Goal: Information Seeking & Learning: Learn about a topic

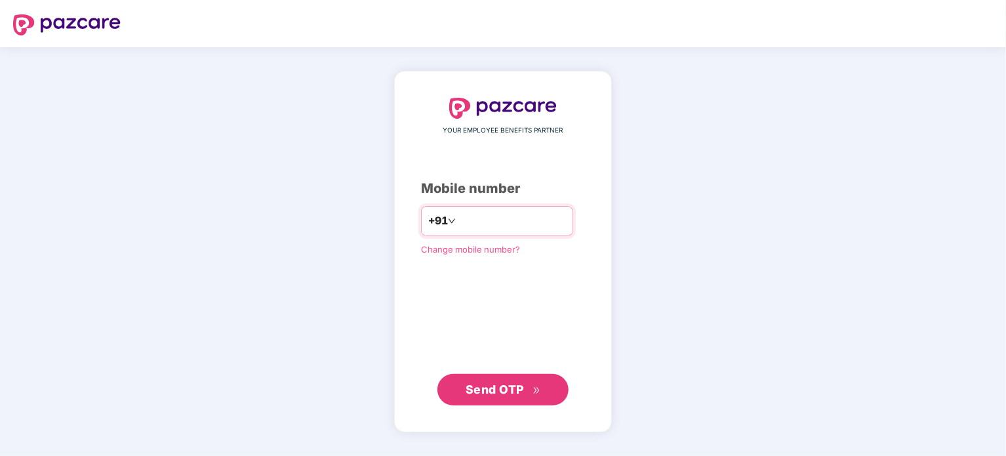
type input "**********"
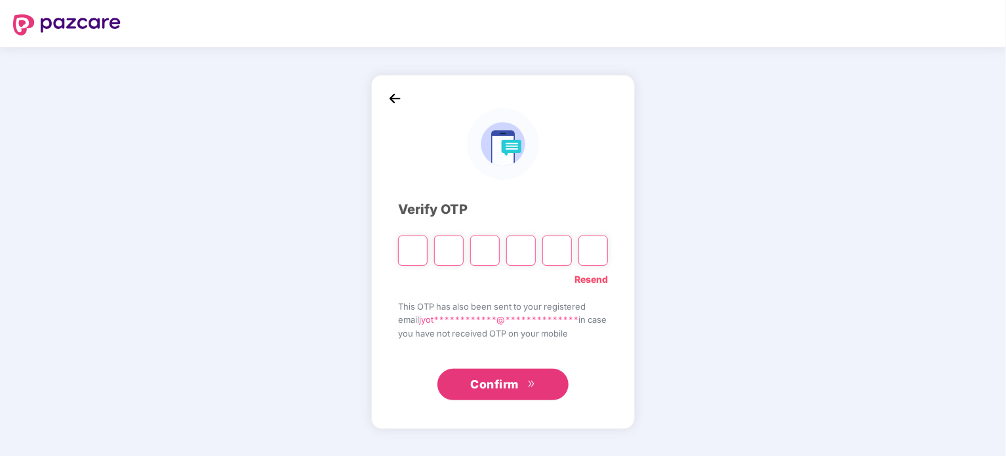
type input "*"
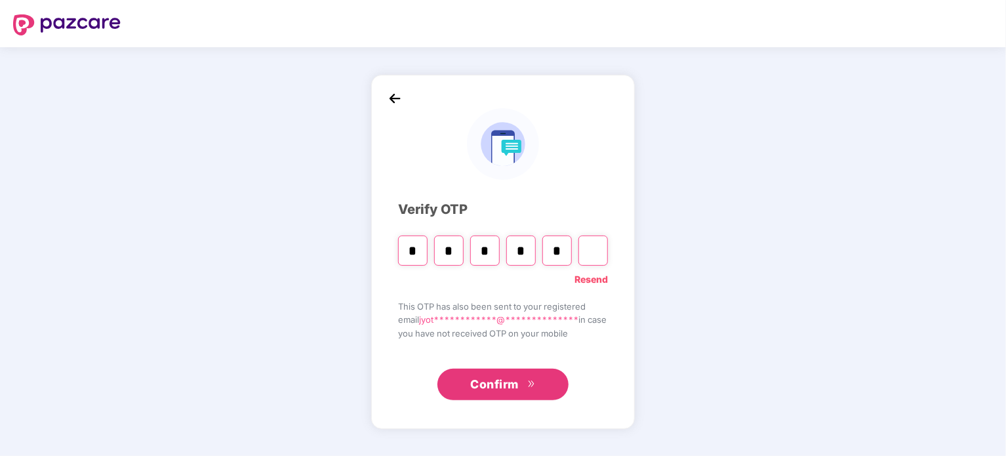
type input "*"
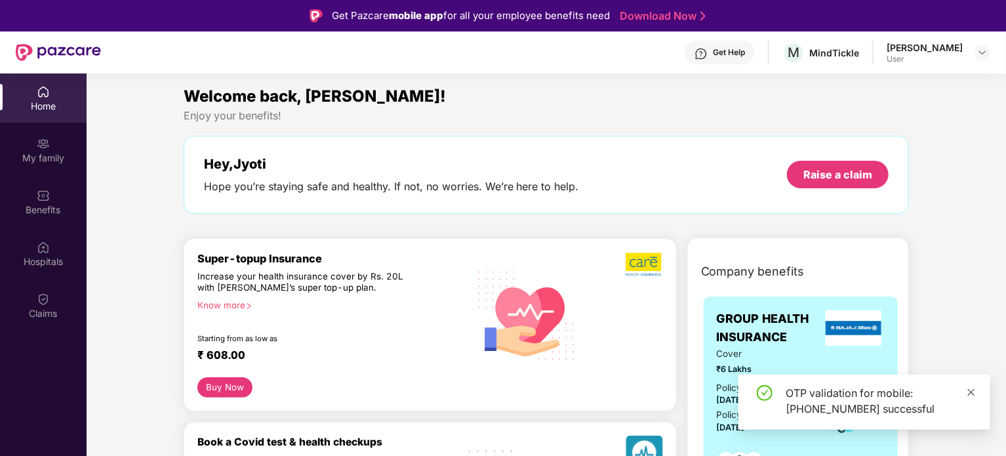
click at [974, 394] on icon "close" at bounding box center [971, 391] width 7 height 7
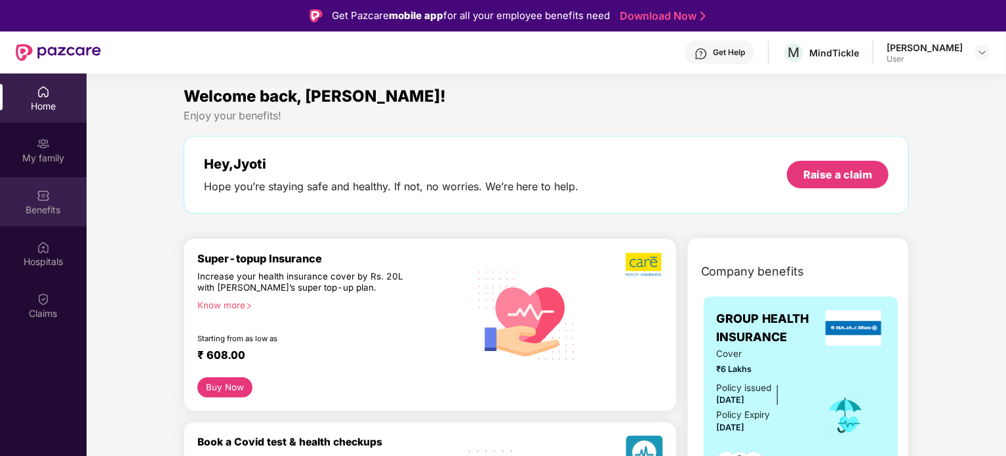
click at [56, 194] on div "Benefits" at bounding box center [43, 201] width 87 height 49
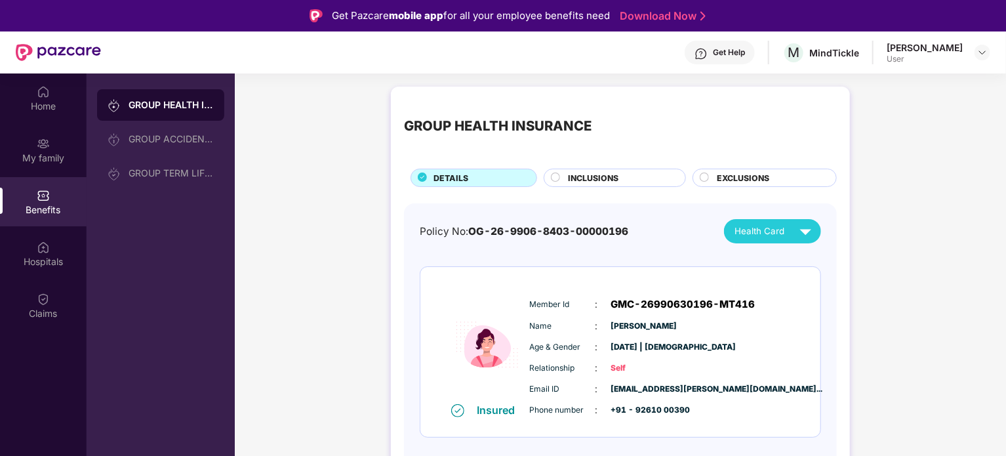
drag, startPoint x: 1000, startPoint y: 212, endPoint x: 1007, endPoint y: 323, distance: 111.7
click at [1006, 323] on html "Get Pazcare mobile app for all your employee benefits need Download Now Get Hel…" at bounding box center [503, 228] width 1006 height 456
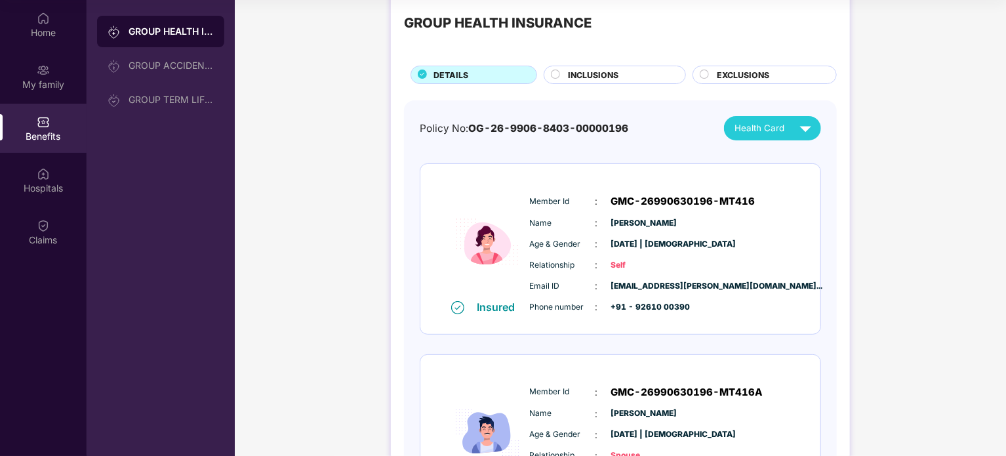
scroll to position [47, 0]
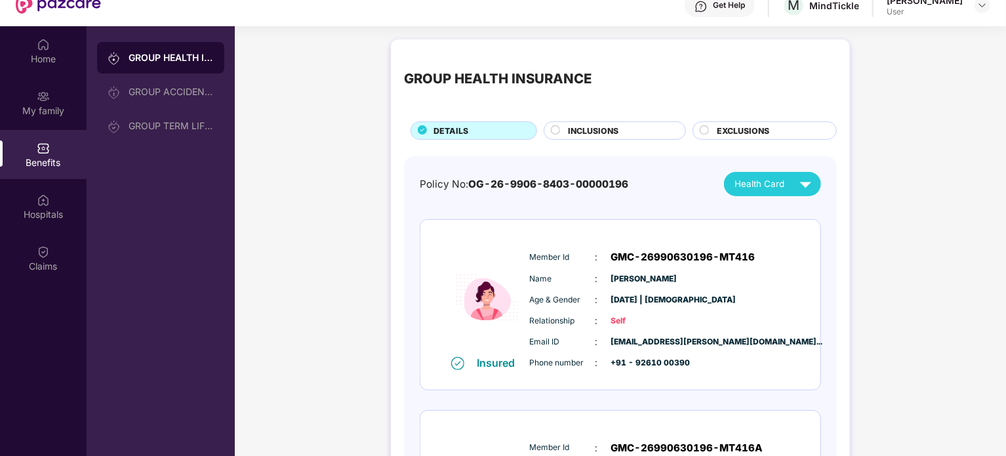
click at [584, 123] on div "INCLUSIONS" at bounding box center [615, 130] width 142 height 18
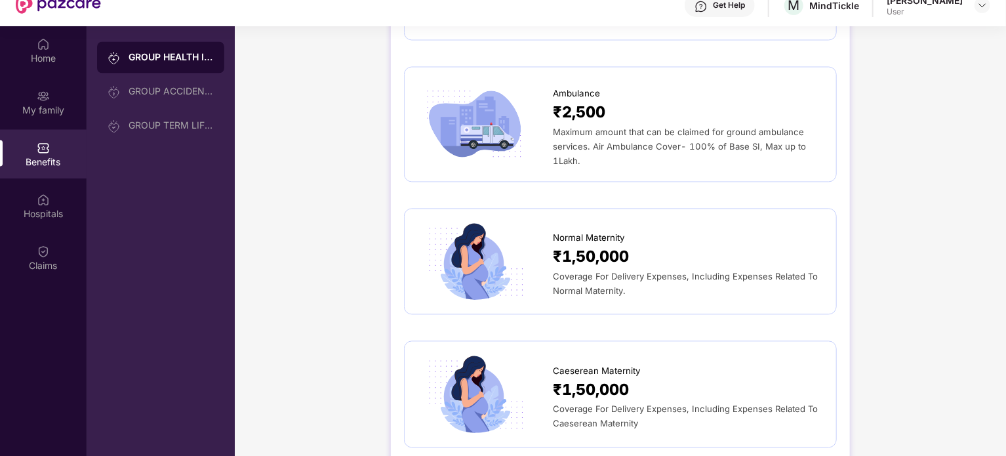
scroll to position [1286, 0]
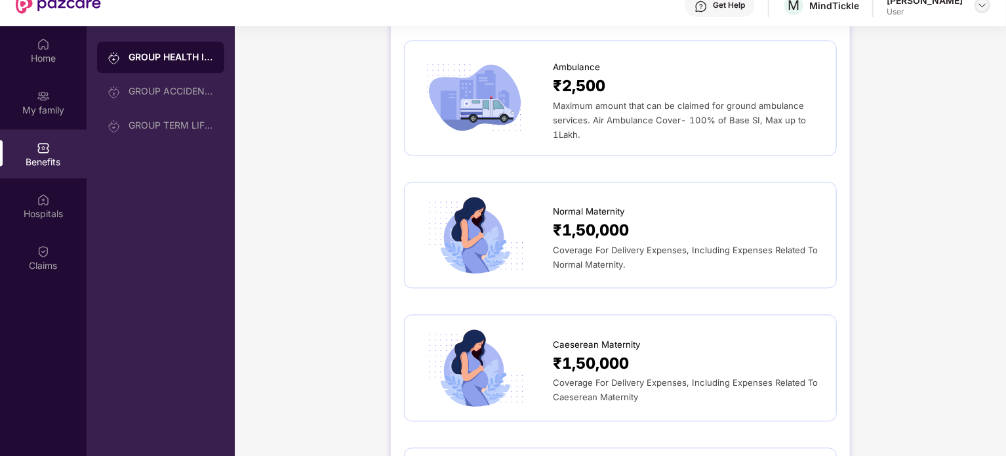
click at [981, 5] on img at bounding box center [982, 5] width 10 height 10
click at [874, 39] on div "Logout" at bounding box center [921, 37] width 171 height 26
